Goal: Browse casually

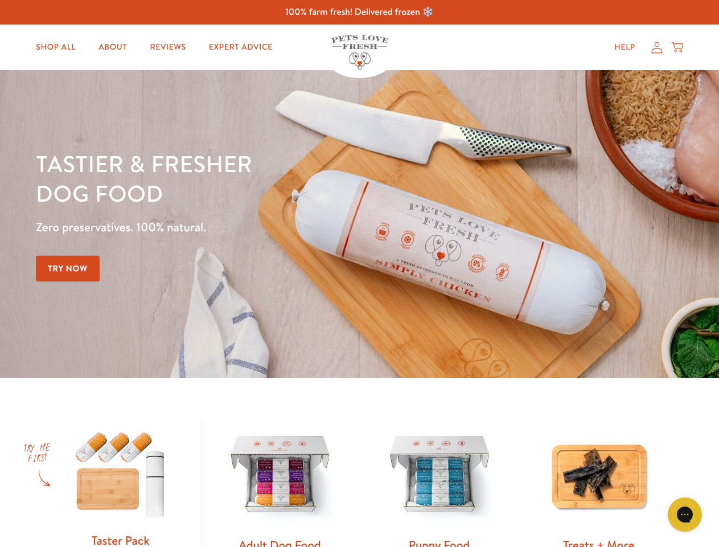
click at [359, 273] on div "Tastier & fresher dog food Zero preservatives. 100% natural. Try Now" at bounding box center [252, 224] width 432 height 150
click at [685, 514] on icon "Gorgias live chat" at bounding box center [684, 513] width 11 height 11
